Goal: Find specific page/section: Find specific page/section

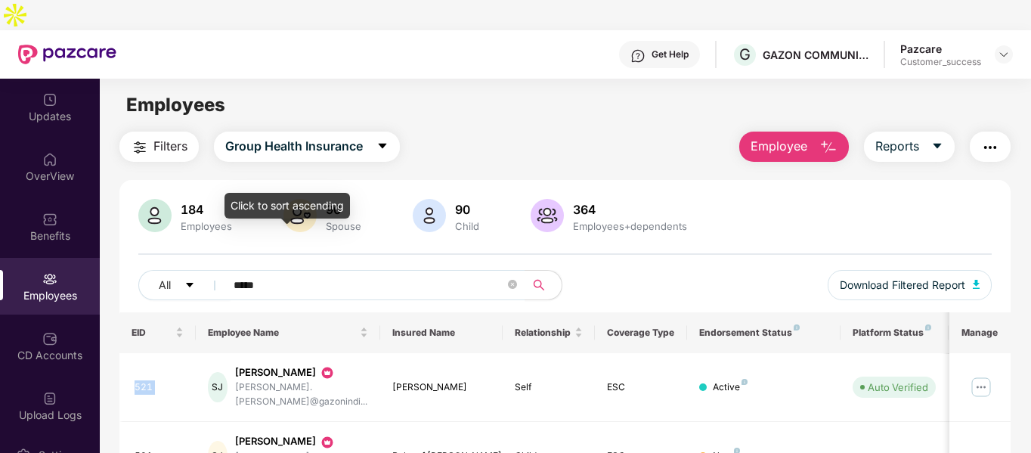
scroll to position [63, 0]
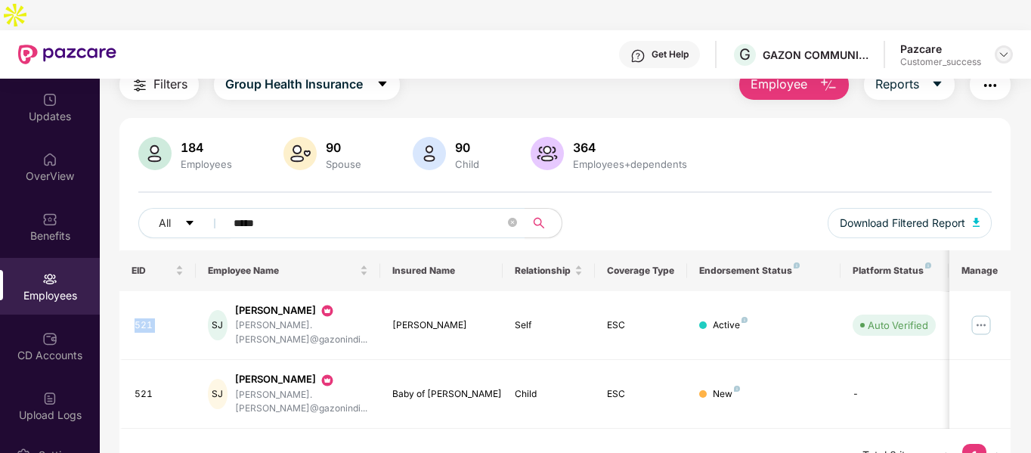
click at [1008, 48] on img at bounding box center [1004, 54] width 12 height 12
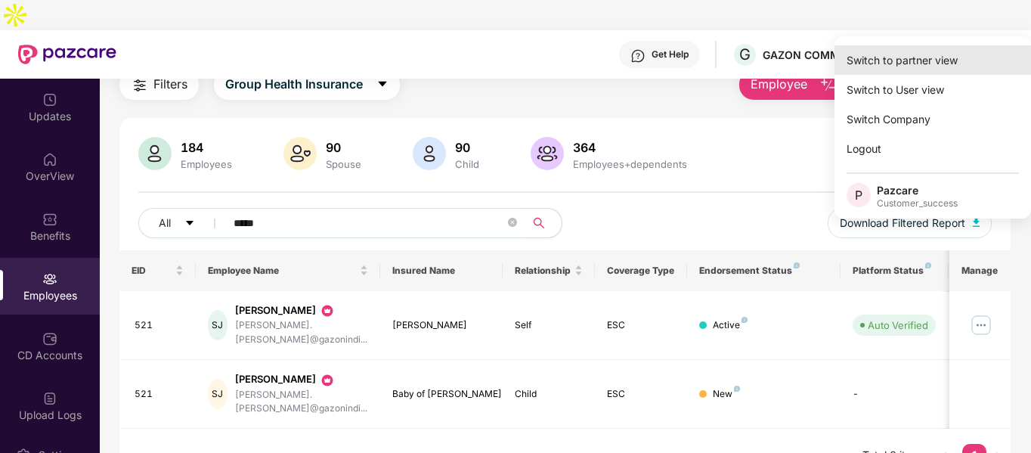
click at [848, 66] on div "Switch to partner view" at bounding box center [933, 59] width 197 height 29
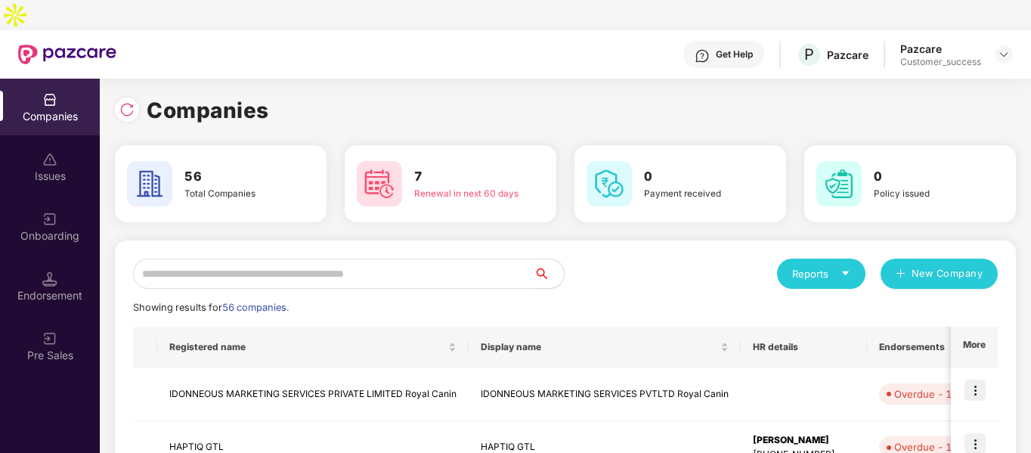
click at [209, 259] on input "text" at bounding box center [333, 274] width 401 height 30
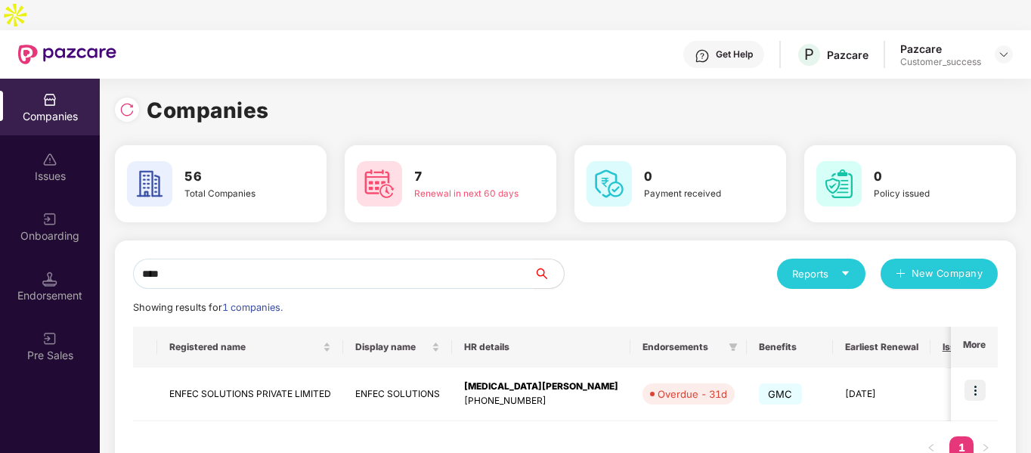
type input "*****"
click at [194, 367] on td "ENFEC SOLUTIONS PRIVATE LIMITED" at bounding box center [250, 394] width 186 height 54
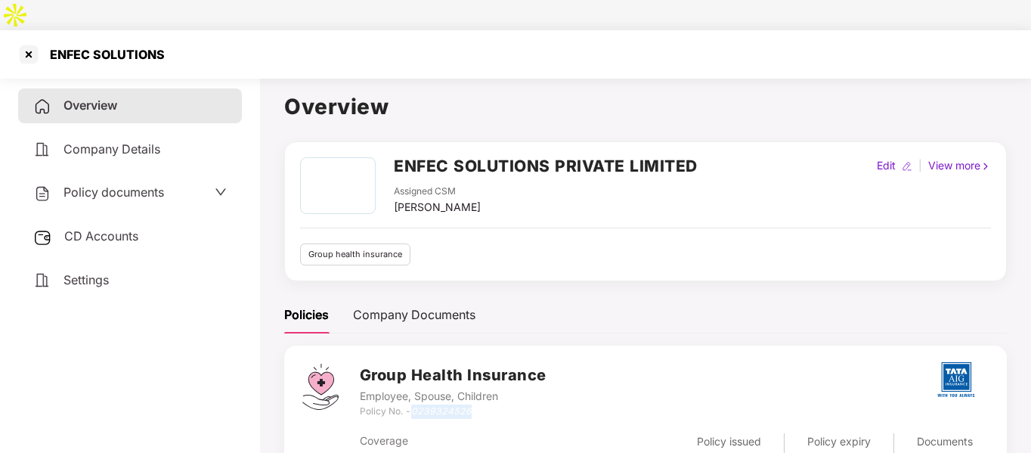
drag, startPoint x: 412, startPoint y: 385, endPoint x: 477, endPoint y: 381, distance: 65.1
click at [477, 404] on div "Policy No. - 0239324526" at bounding box center [453, 411] width 187 height 14
copy icon "0239324526"
